Goal: Information Seeking & Learning: Learn about a topic

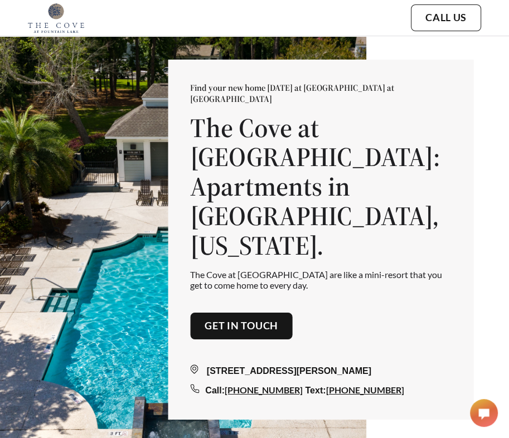
click at [261, 109] on div "Find your new home [DATE] at [GEOGRAPHIC_DATA] at [GEOGRAPHIC_DATA] at [GEOGRAP…" at bounding box center [320, 239] width 305 height 360
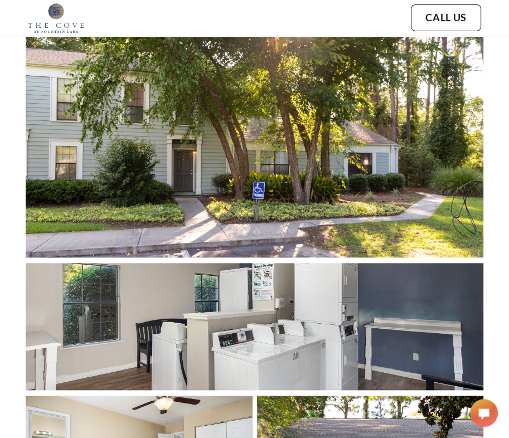
scroll to position [724, 0]
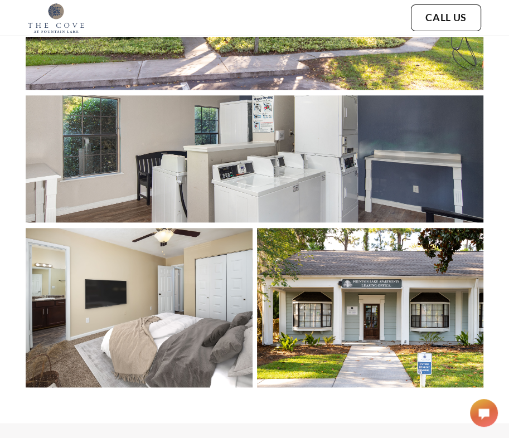
click at [297, 5] on div "home gallery amenities floor plans send message Call Us" at bounding box center [368, 18] width 227 height 30
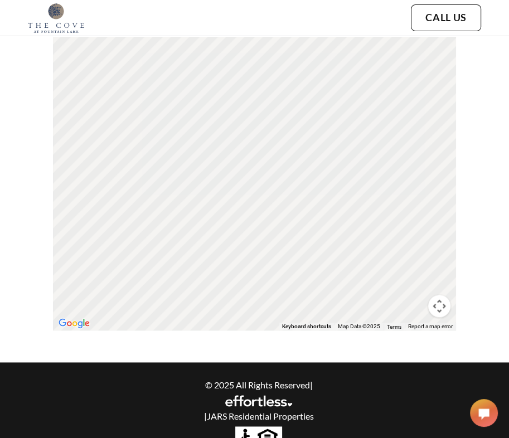
scroll to position [3365, 0]
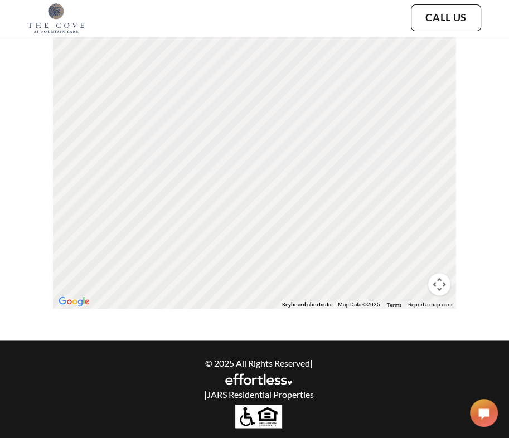
click at [412, 361] on p "© 2025 All Rights Reserved |" at bounding box center [258, 363] width 381 height 11
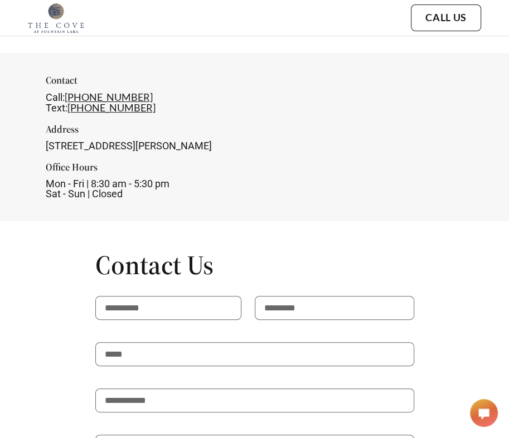
scroll to position [2418, 0]
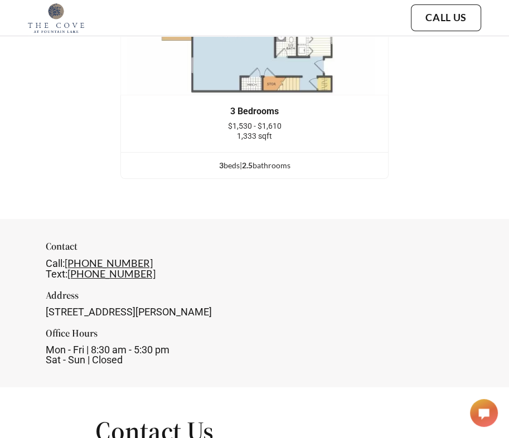
click at [310, 272] on div "Call: [PHONE_NUMBER] Text: [PHONE_NUMBER]" at bounding box center [255, 268] width 418 height 21
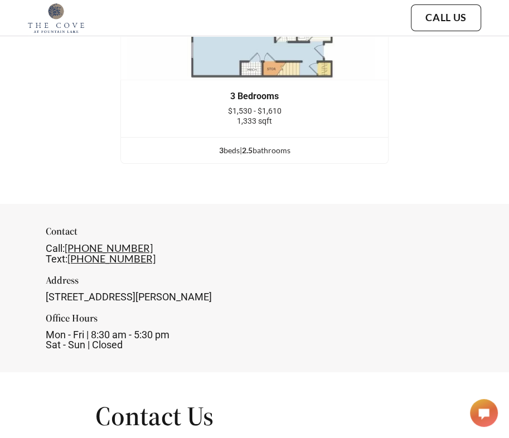
scroll to position [2585, 0]
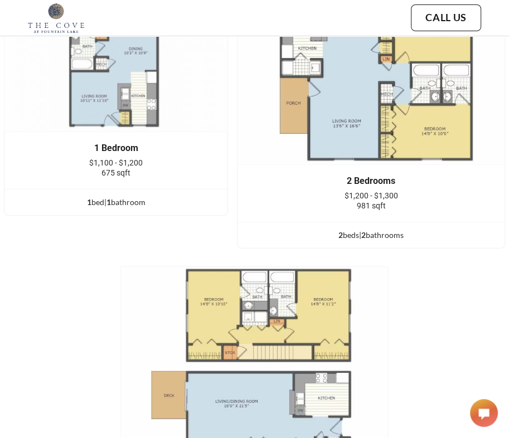
scroll to position [1749, 0]
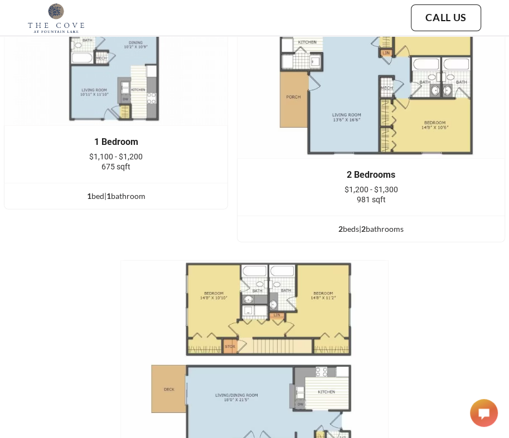
click at [134, 153] on span "$1,100 - $1,200" at bounding box center [115, 156] width 53 height 9
click at [124, 130] on div "1 Bedroom $1,100 - $1,200 675 sqft" at bounding box center [115, 154] width 223 height 57
click at [126, 93] on img at bounding box center [116, 42] width 224 height 168
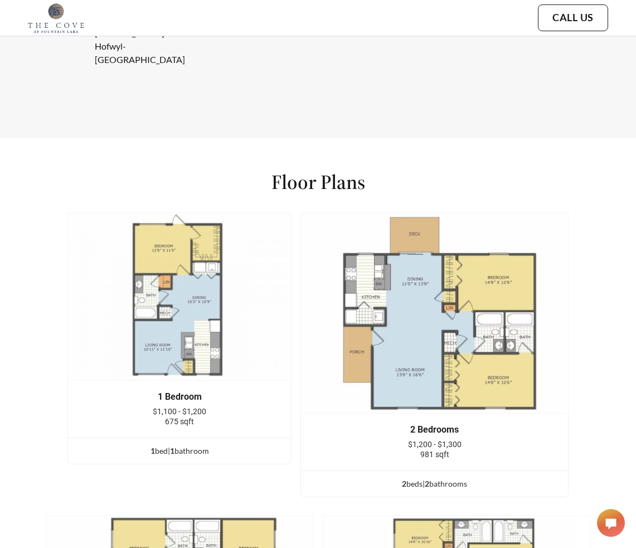
scroll to position [1934, 0]
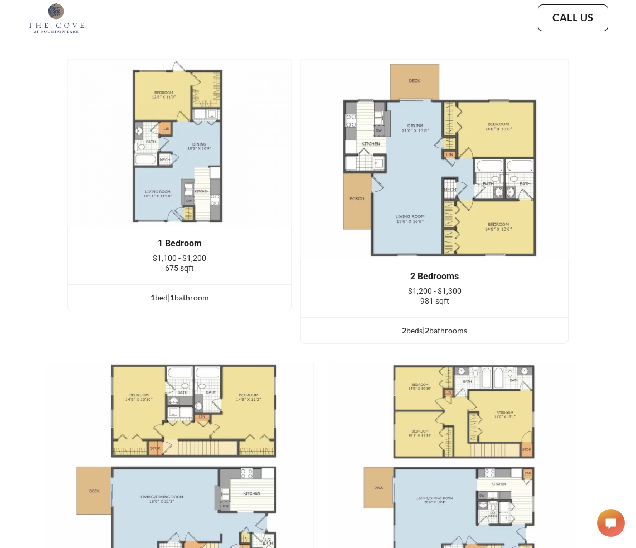
click at [181, 140] on img at bounding box center [179, 143] width 224 height 168
click at [291, 201] on img at bounding box center [179, 143] width 224 height 168
click at [255, 153] on img at bounding box center [179, 143] width 224 height 168
click at [303, 313] on div "1 Bedroom $1,100 - $1,200 675 sqft 1 bed | 1 bathroom 2 Bedrooms $1,200 - $1,30…" at bounding box center [318, 357] width 636 height 596
click at [299, 303] on div "1 Bedroom $1,100 - $1,200 675 sqft 1 bed | 1 bathroom 2 Bedrooms $1,200 - $1,30…" at bounding box center [318, 357] width 636 height 596
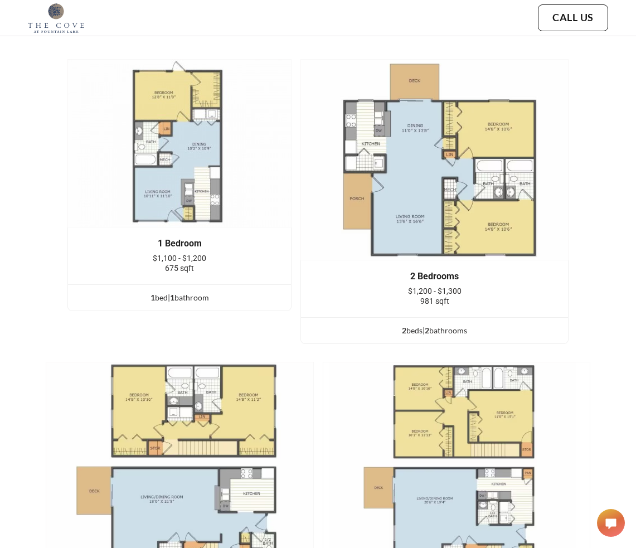
click at [291, 283] on div "1 Bedroom $1,100 - $1,200 675 sqft" at bounding box center [179, 255] width 223 height 57
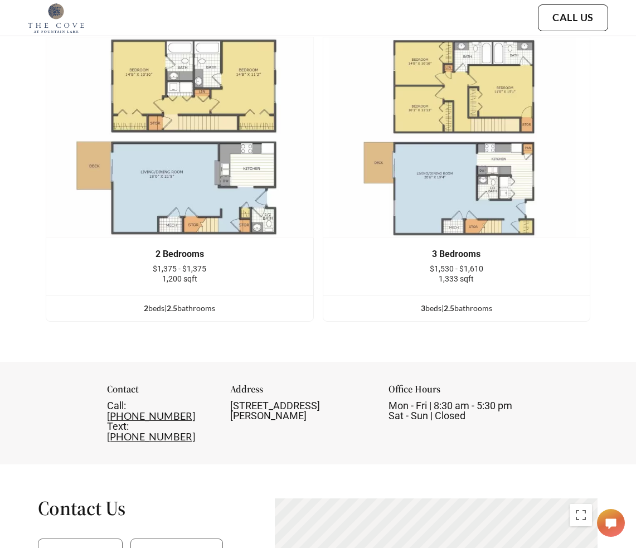
scroll to position [2282, 0]
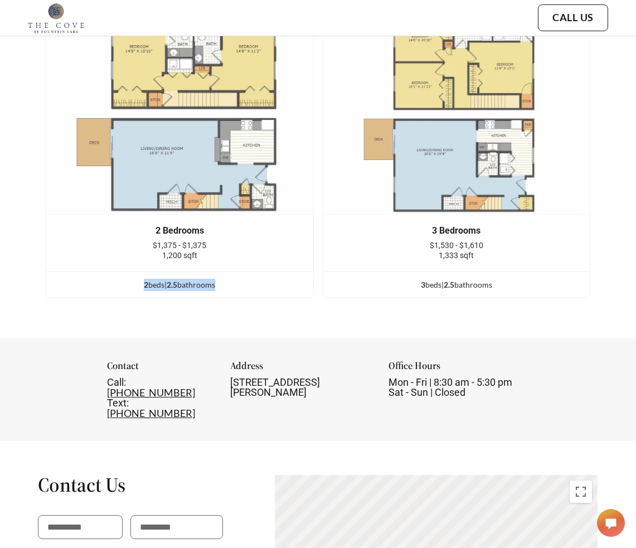
drag, startPoint x: 284, startPoint y: 304, endPoint x: 255, endPoint y: 313, distance: 30.9
click at [257, 307] on div "1 Bedroom $1,100 - $1,200 675 sqft 1 bed | 1 bathroom 2 Bedrooms $1,200 - $1,30…" at bounding box center [318, 9] width 636 height 596
click at [321, 307] on div "1 Bedroom $1,100 - $1,200 675 sqft 1 bed | 1 bathroom 2 Bedrooms $1,200 - $1,30…" at bounding box center [318, 9] width 636 height 596
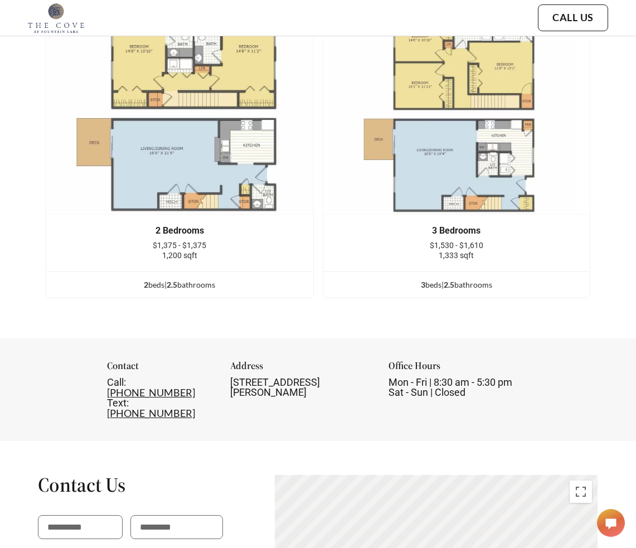
click at [319, 303] on div "1 Bedroom $1,100 - $1,200 675 sqft 1 bed | 1 bathroom 2 Bedrooms $1,200 - $1,30…" at bounding box center [318, 9] width 636 height 596
